Goal: Transaction & Acquisition: Book appointment/travel/reservation

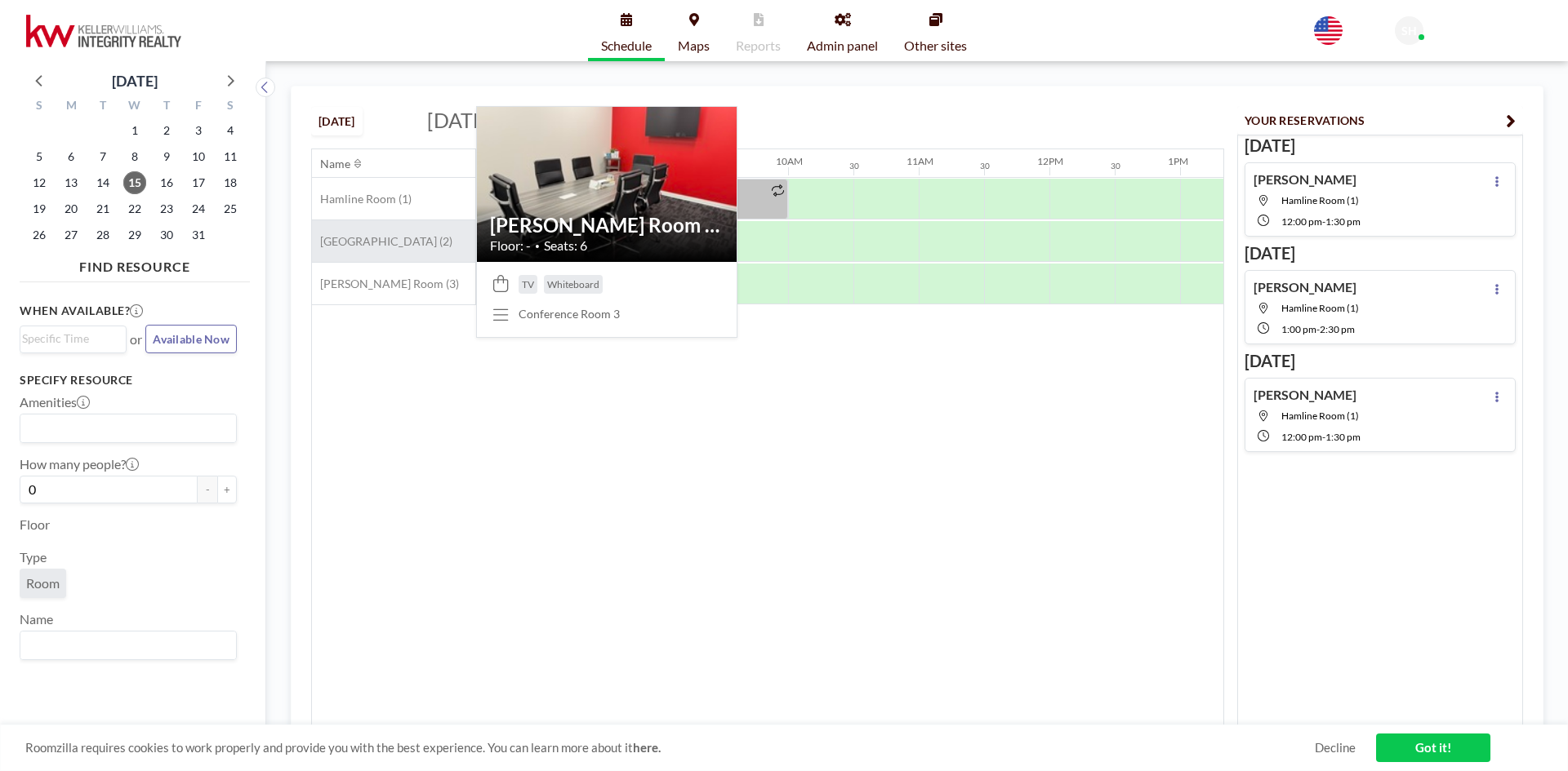
scroll to position [0, 1110]
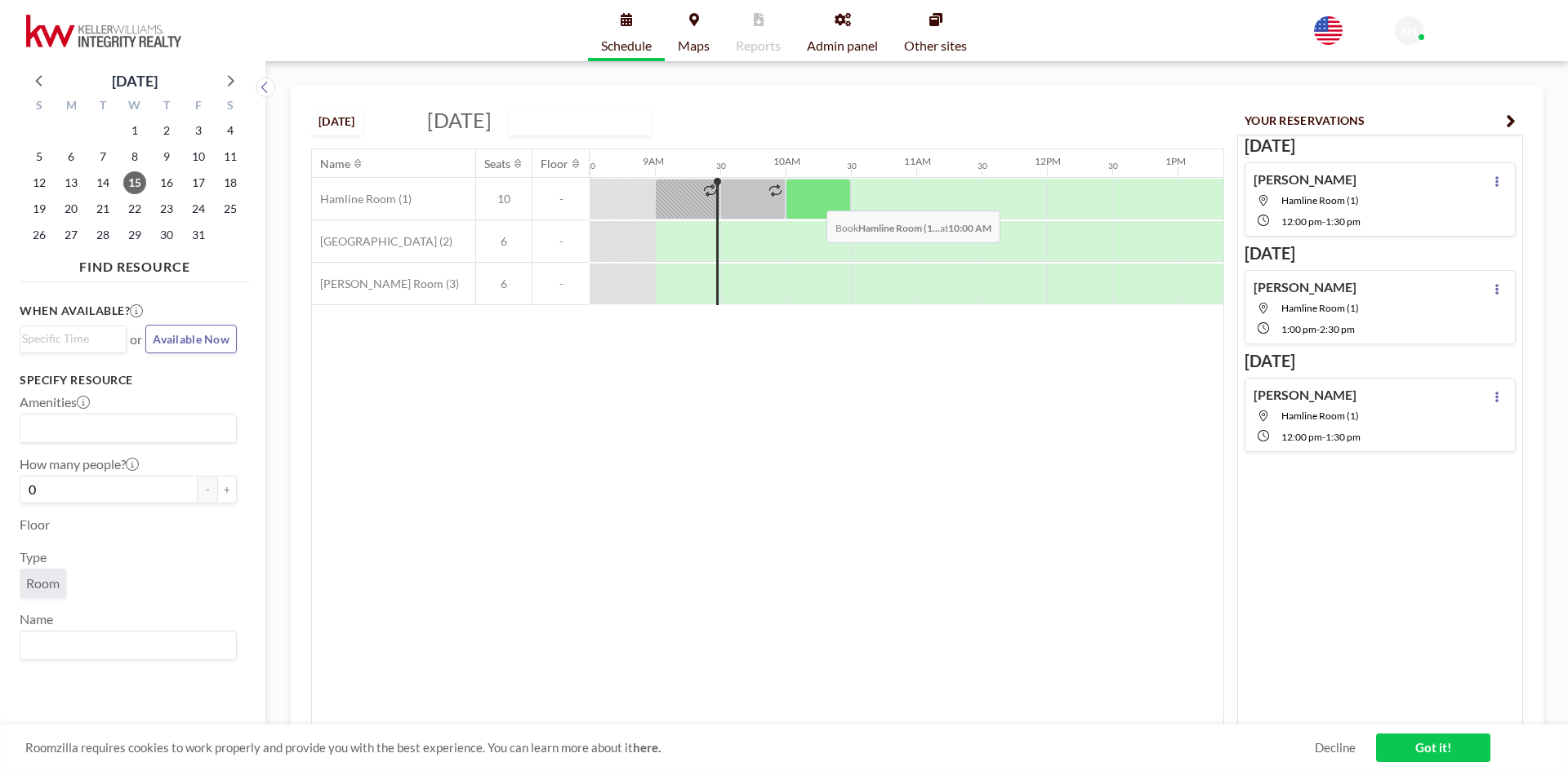
click at [813, 198] on div at bounding box center [818, 198] width 65 height 41
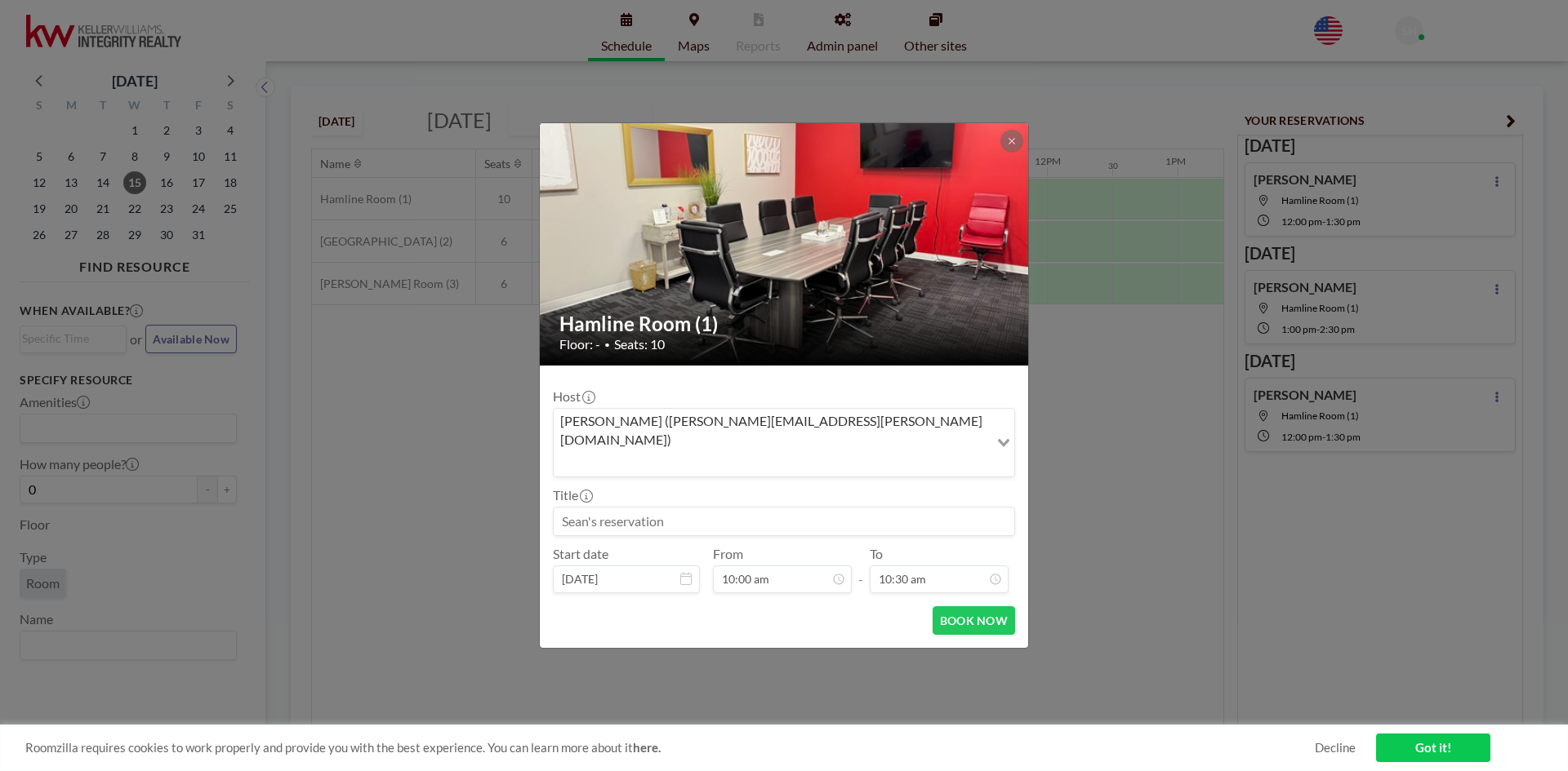
click at [728, 507] on input at bounding box center [784, 521] width 461 height 28
type input "[PERSON_NAME]"
click at [939, 566] on input "10:30 am" at bounding box center [939, 580] width 138 height 28
click at [876, 411] on div "11:00 am" at bounding box center [919, 426] width 191 height 30
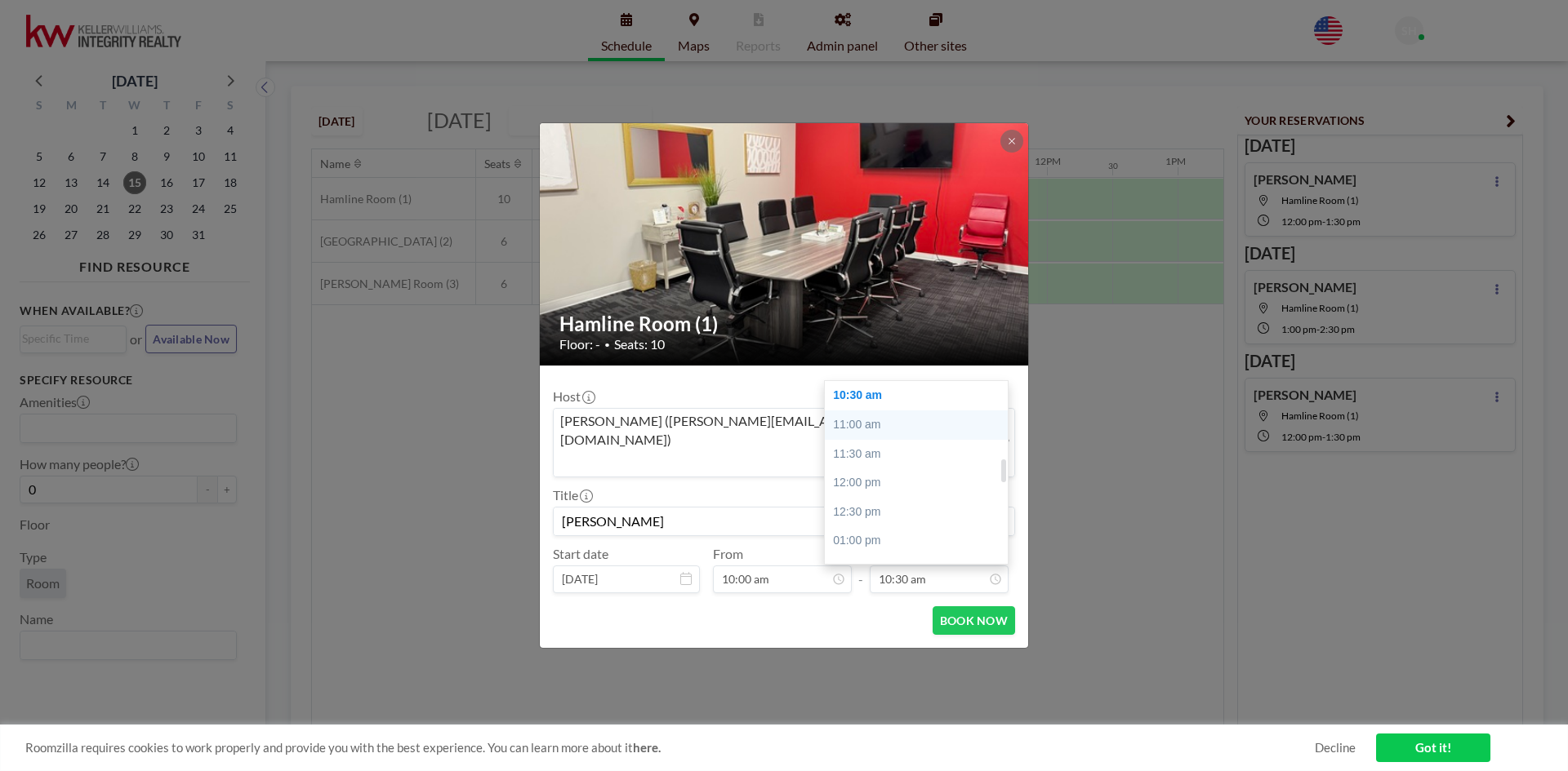
type input "11:00 am"
click at [974, 607] on button "BOOK NOW" at bounding box center [973, 620] width 83 height 29
